Goal: Navigation & Orientation: Find specific page/section

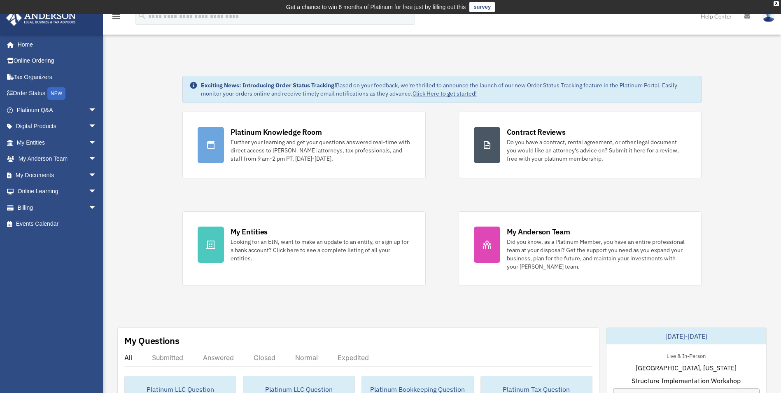
click at [713, 16] on link "Help Center" at bounding box center [717, 16] width 44 height 33
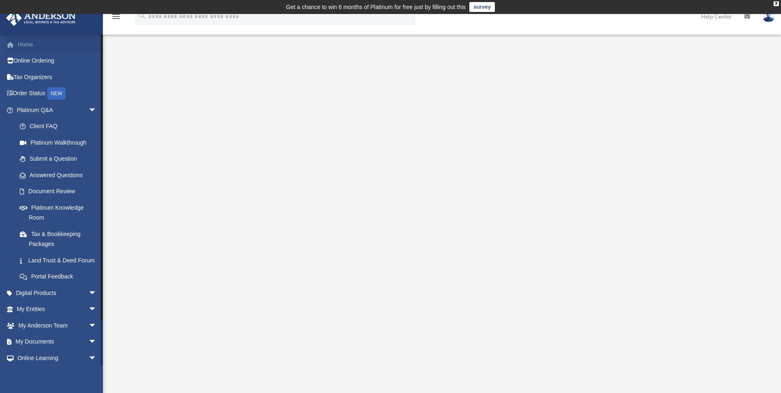
click at [23, 45] on link "Home" at bounding box center [57, 44] width 103 height 16
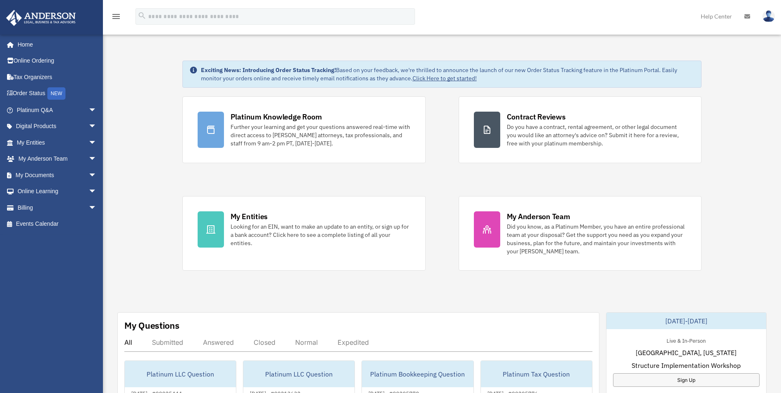
scroll to position [41, 0]
